Goal: Task Accomplishment & Management: Manage account settings

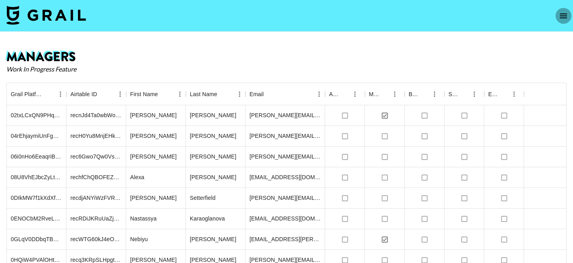
click at [561, 20] on icon "open drawer" at bounding box center [564, 16] width 10 height 10
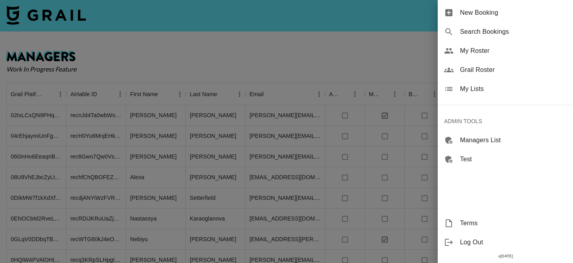
click at [499, 54] on span "My Roster" at bounding box center [513, 51] width 107 height 10
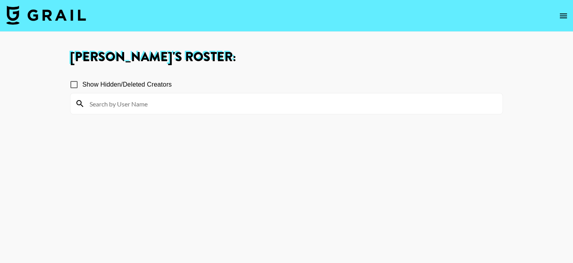
click at [253, 99] on input at bounding box center [291, 103] width 413 height 13
click at [571, 15] on nav at bounding box center [286, 16] width 573 height 32
click at [565, 16] on icon "open drawer" at bounding box center [563, 16] width 7 height 5
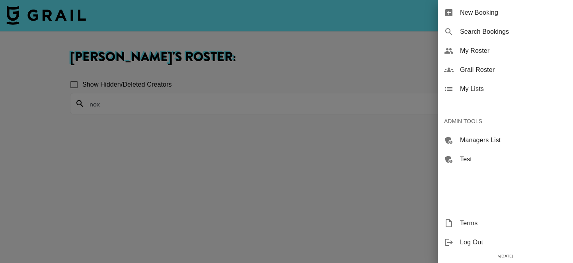
click at [512, 74] on span "Grail Roster" at bounding box center [513, 70] width 107 height 10
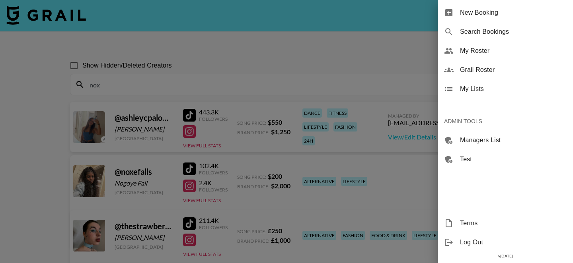
click at [268, 78] on div at bounding box center [286, 131] width 573 height 263
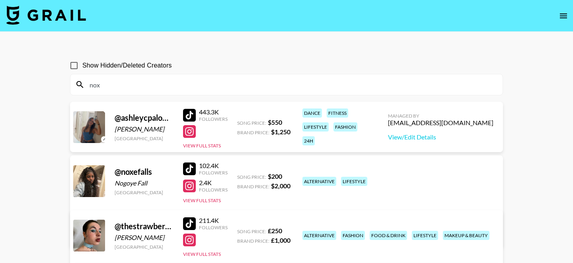
click at [255, 86] on input "nox" at bounding box center [291, 84] width 413 height 13
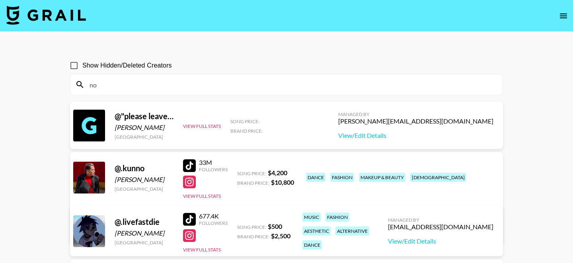
type input "nox"
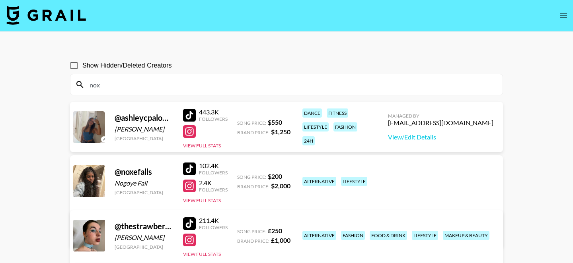
click at [240, 231] on link "View/Edit Details" at bounding box center [161, 235] width 155 height 8
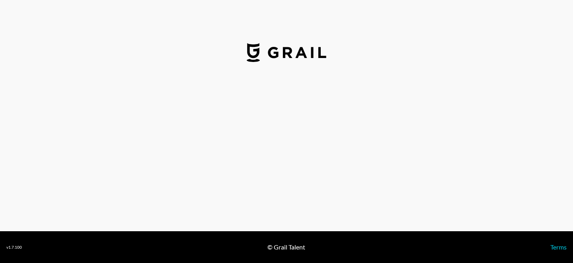
select select "USD"
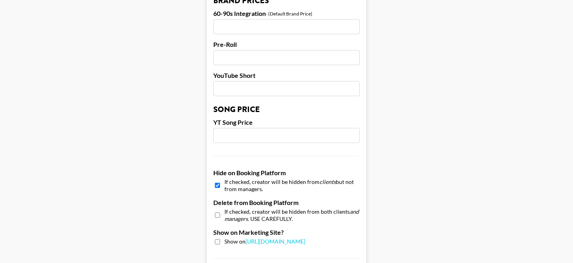
scroll to position [750, 0]
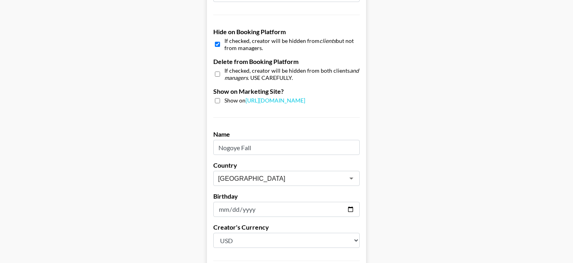
click at [218, 39] on input "checkbox" at bounding box center [217, 45] width 5 height 12
checkbox input "false"
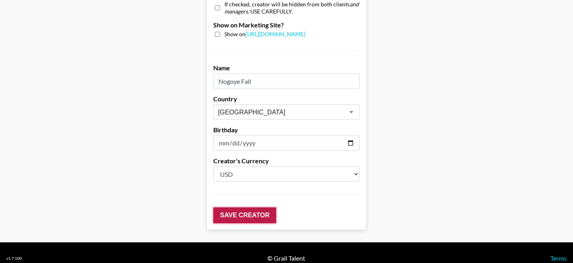
click at [240, 209] on input "Save Creator" at bounding box center [244, 216] width 63 height 16
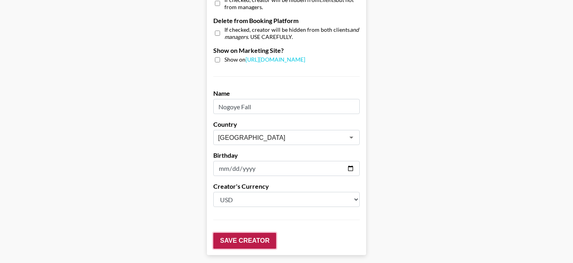
scroll to position [45, 0]
